Goal: Obtain resource: Obtain resource

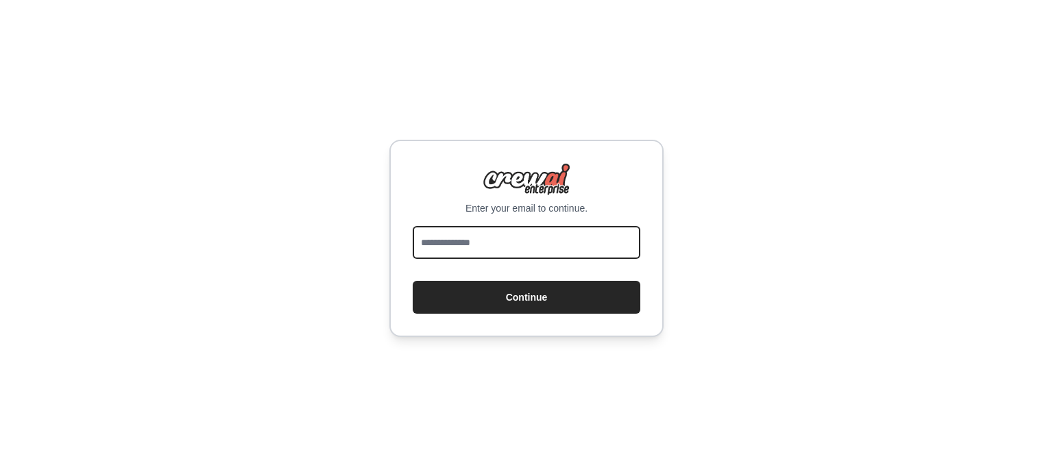
drag, startPoint x: 0, startPoint y: 0, endPoint x: 532, endPoint y: 230, distance: 579.5
click at [532, 230] on input "email" at bounding box center [527, 242] width 228 height 33
type input "**********"
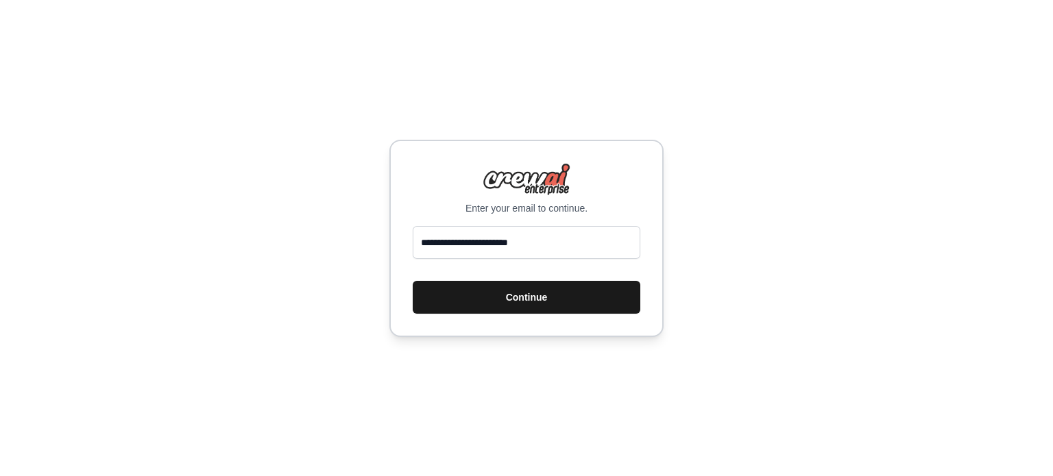
click at [551, 297] on button "Continue" at bounding box center [527, 297] width 228 height 33
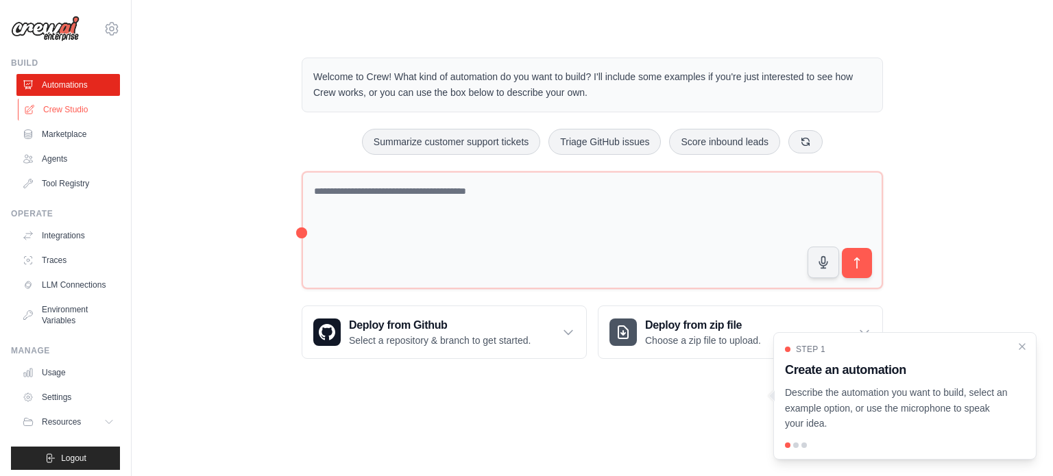
click at [55, 111] on link "Crew Studio" at bounding box center [70, 110] width 104 height 22
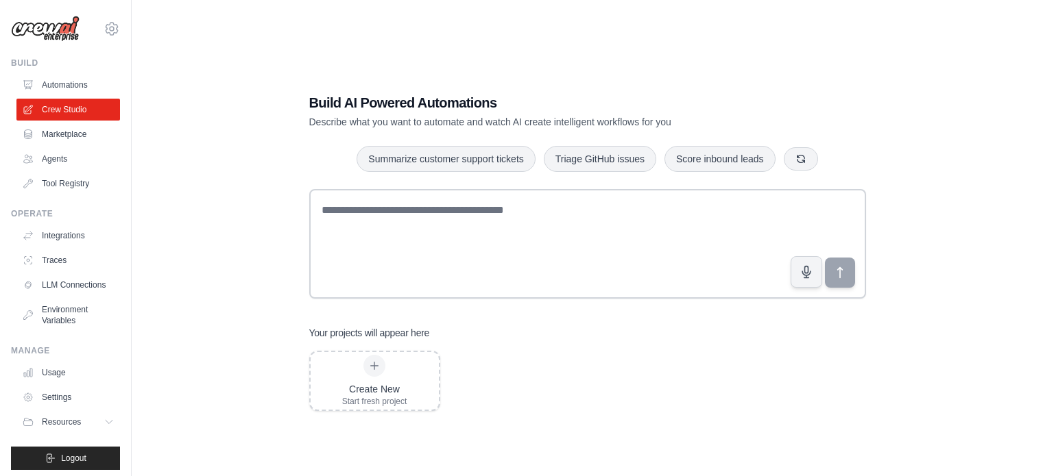
click at [75, 139] on link "Marketplace" at bounding box center [68, 134] width 104 height 22
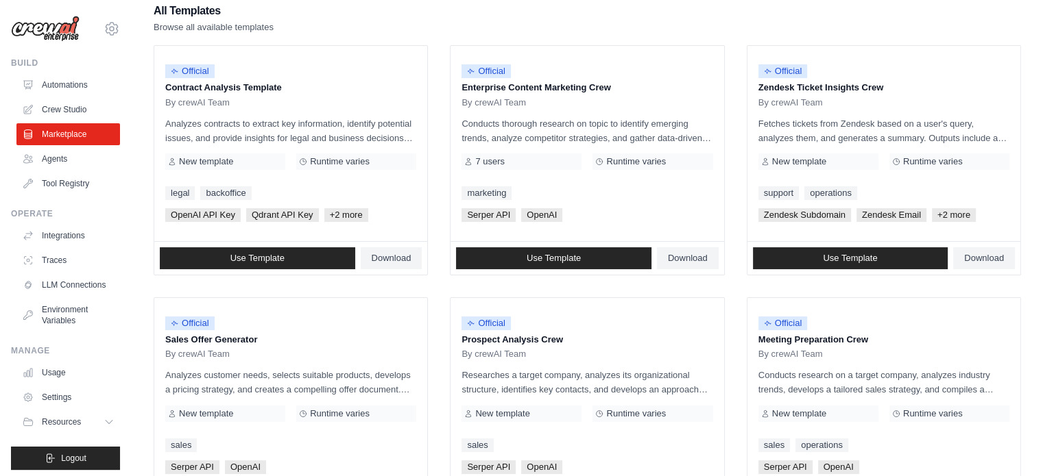
scroll to position [137, 0]
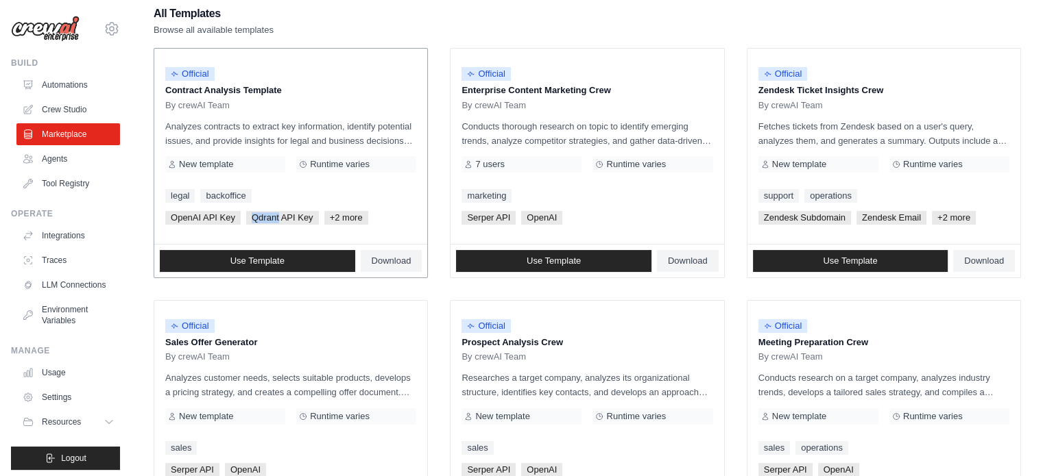
drag, startPoint x: 252, startPoint y: 213, endPoint x: 277, endPoint y: 217, distance: 24.9
click at [277, 217] on span "Qdrant API Key" at bounding box center [282, 218] width 73 height 14
copy span "Qdrant"
